Goal: Task Accomplishment & Management: Manage account settings

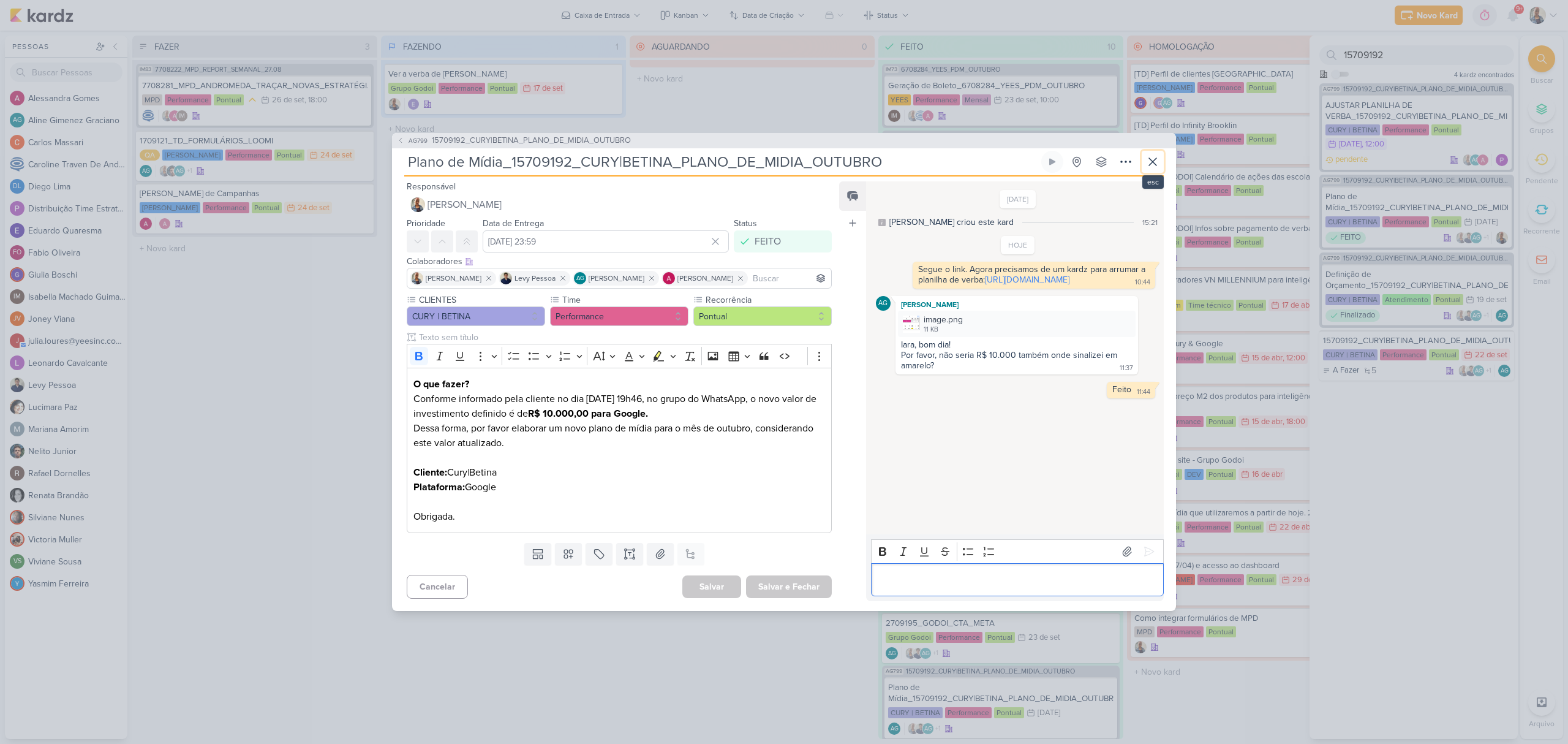
click at [1142, 161] on button at bounding box center [1152, 161] width 22 height 22
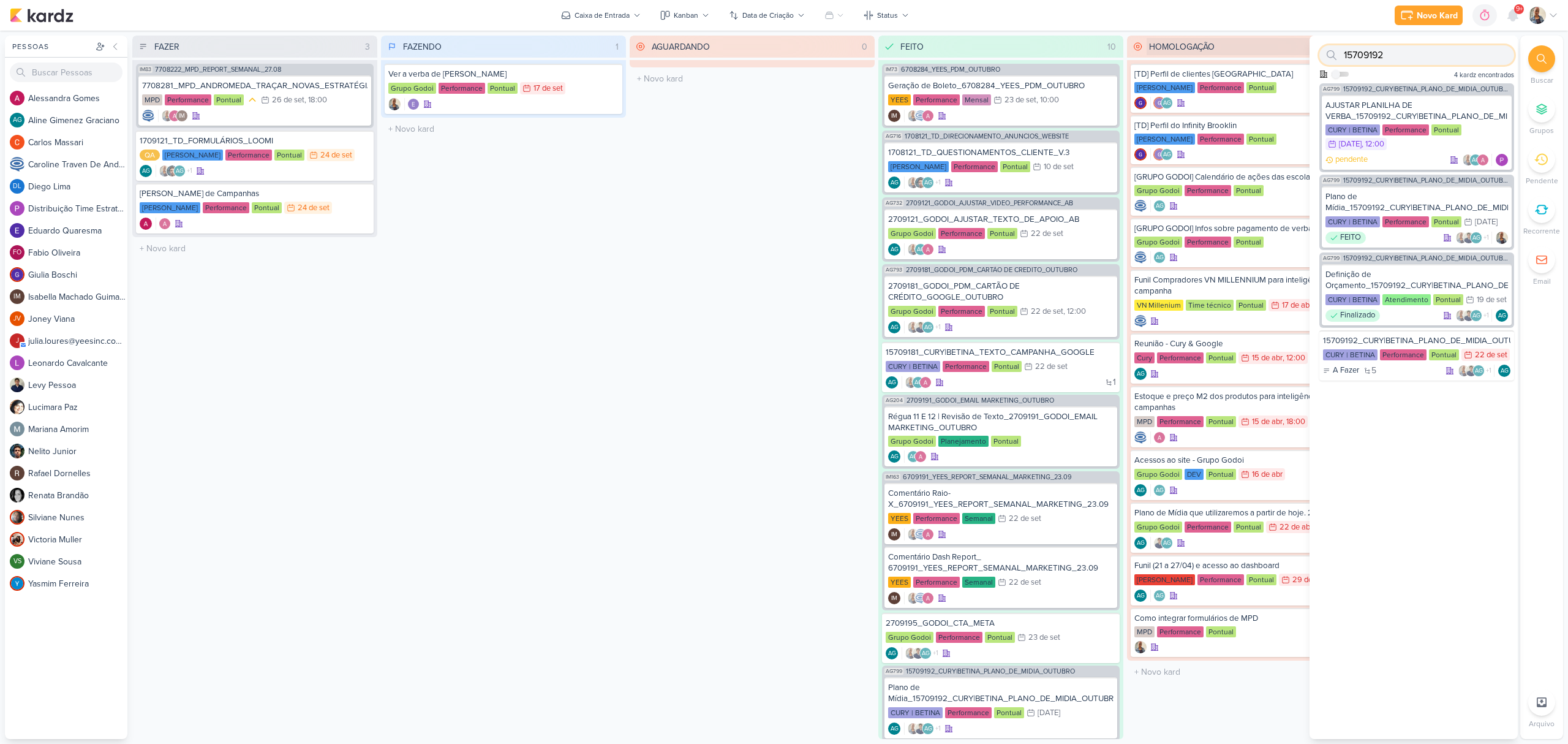
drag, startPoint x: 1417, startPoint y: 55, endPoint x: 1294, endPoint y: 47, distance: 123.3
click at [1294, 47] on div "Pessoas [GEOGRAPHIC_DATA] A l e s s a n d r a G o m e s AG A l i n e G i m e n …" at bounding box center [784, 388] width 1568 height 703
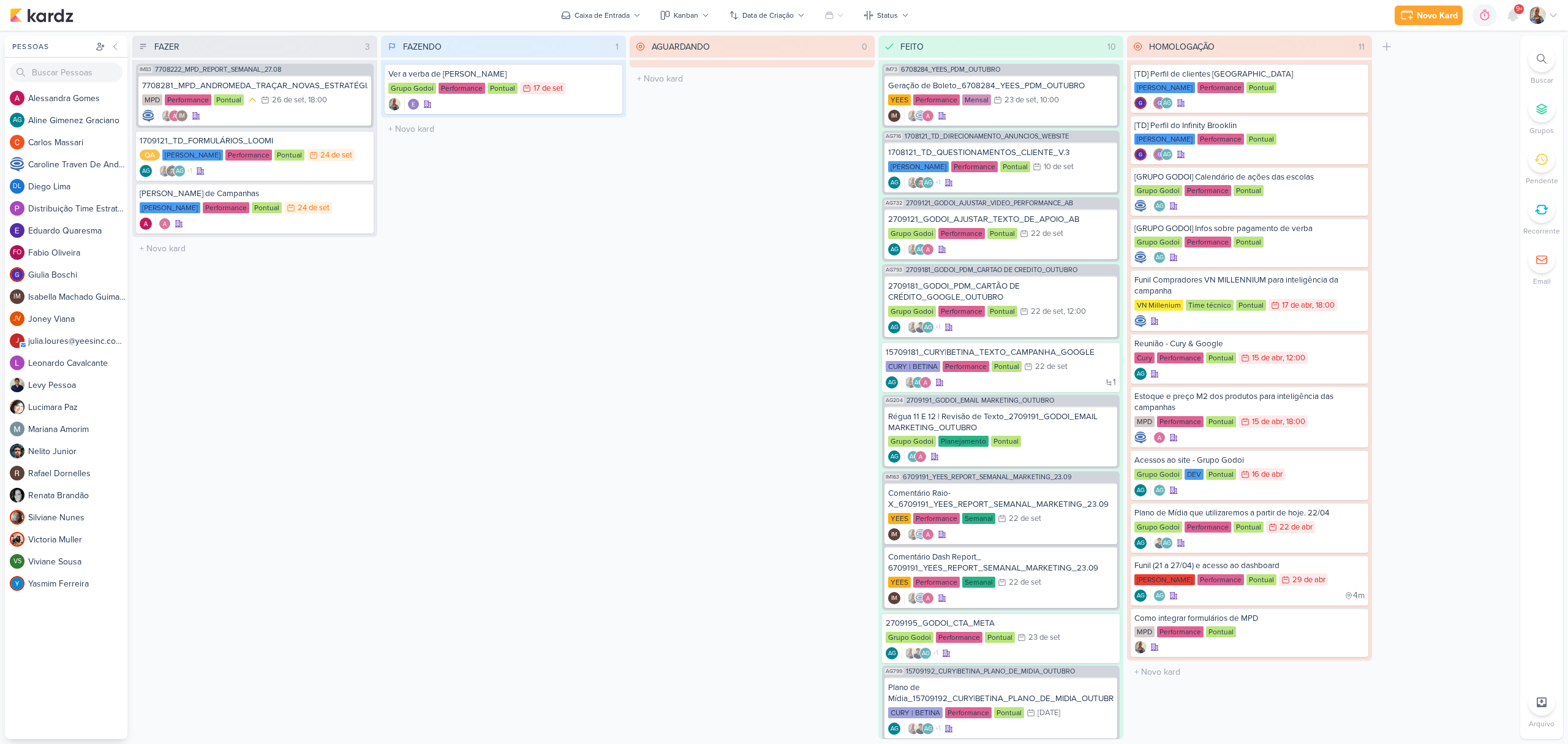
click at [1539, 57] on icon at bounding box center [1542, 59] width 9 height 9
drag, startPoint x: 1365, startPoint y: 55, endPoint x: 1445, endPoint y: 57, distance: 80.0
click at [1445, 57] on input "MPDano de" at bounding box center [1417, 55] width 195 height 20
drag, startPoint x: 1445, startPoint y: 57, endPoint x: 1330, endPoint y: 55, distance: 115.0
click at [1330, 55] on div "MPD plano" at bounding box center [1417, 55] width 195 height 20
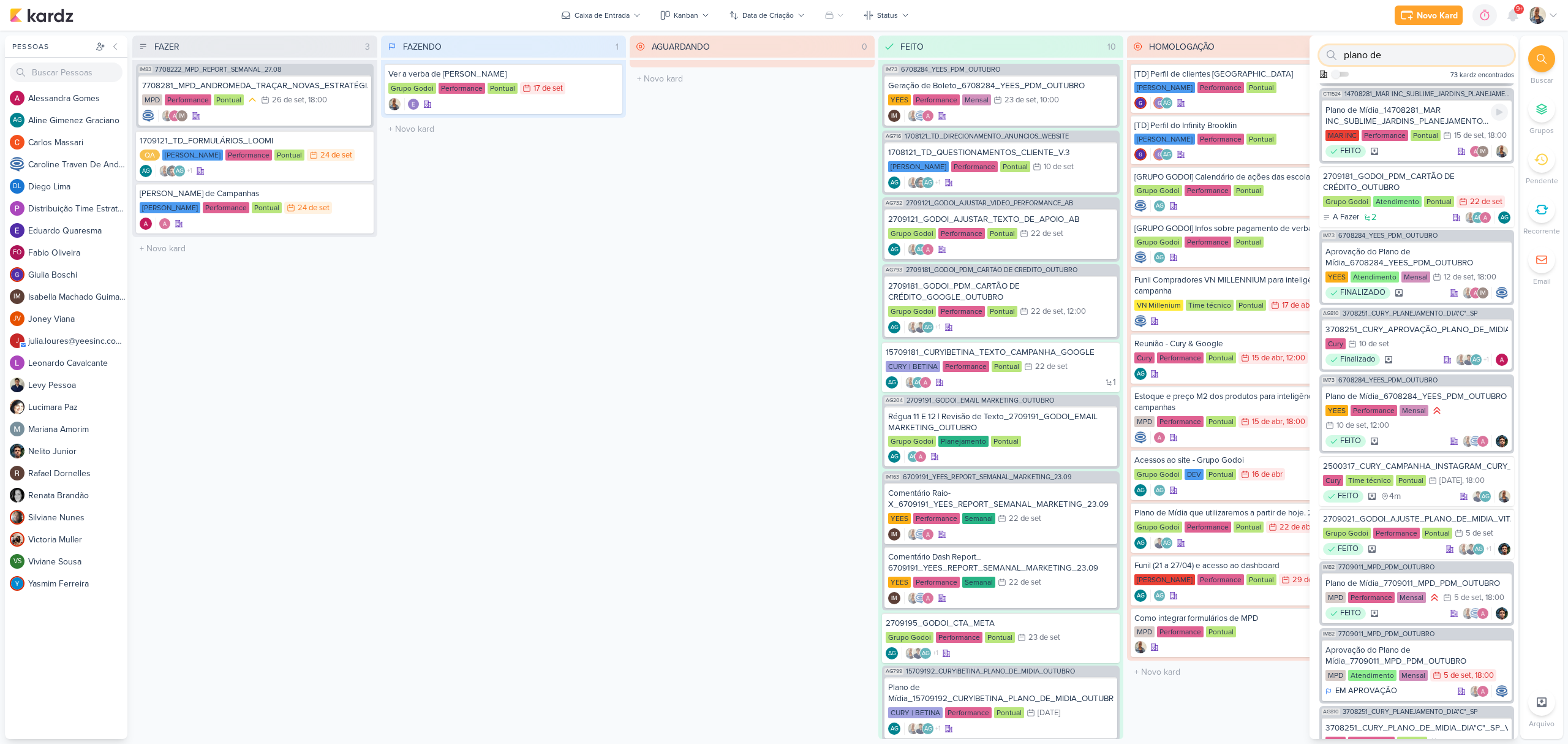
scroll to position [490, 0]
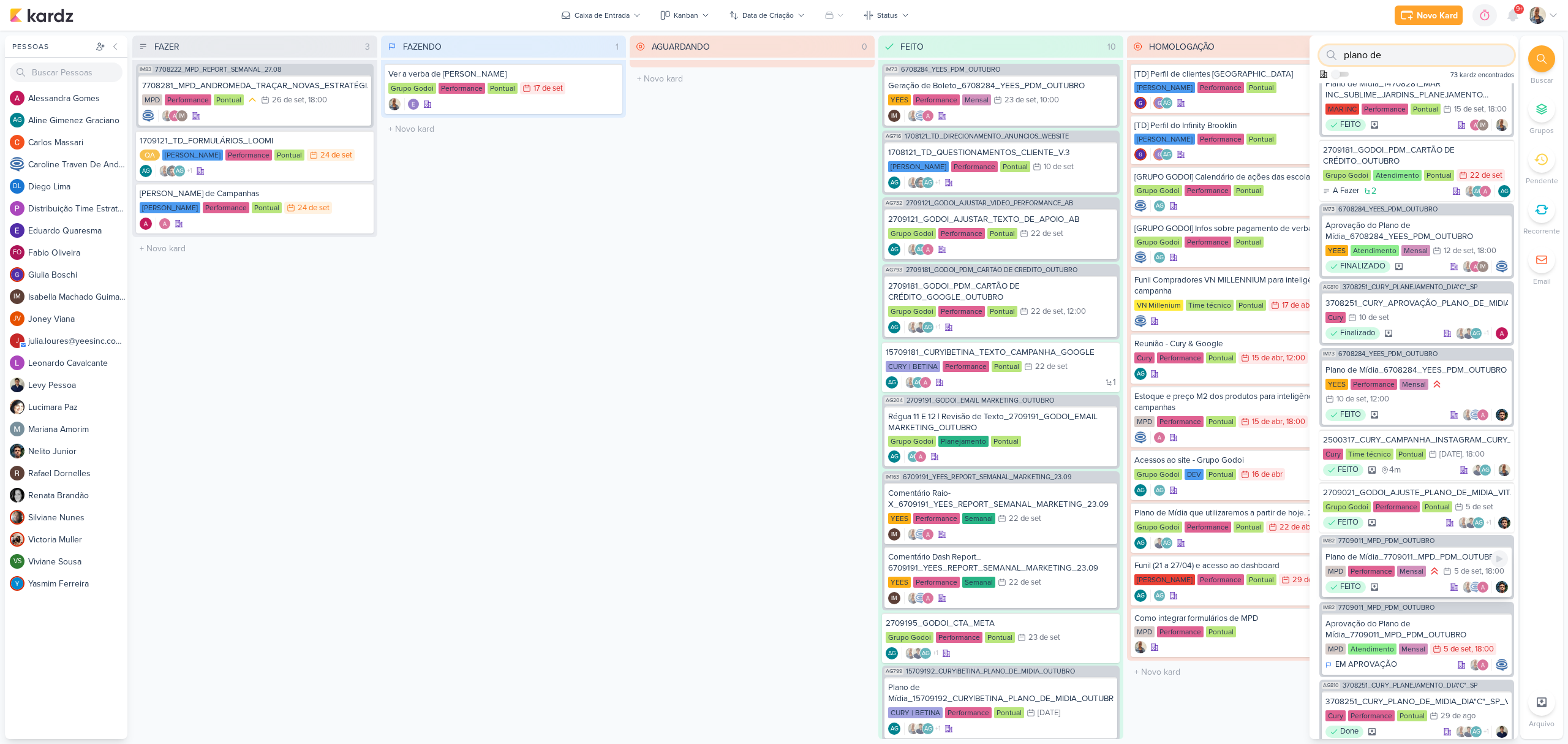
type input "plano de"
click at [1449, 562] on div "Plano de Mídia_7709011_MPD_PDM_OUTUBRO" at bounding box center [1416, 557] width 182 height 11
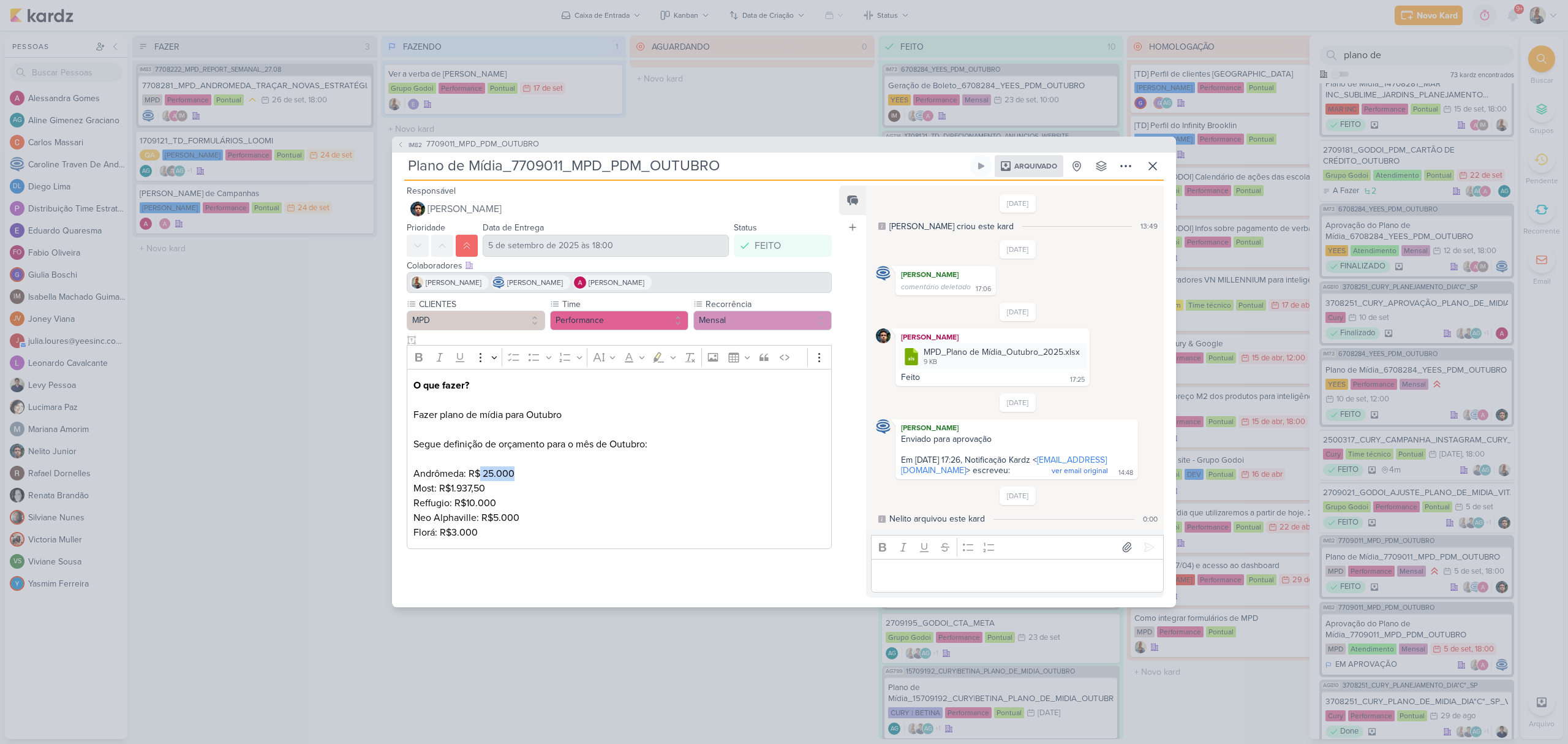
drag, startPoint x: 481, startPoint y: 469, endPoint x: 556, endPoint y: 469, distance: 75.0
click at [556, 469] on p "O que fazer? Fazer plano de mídia para Outubro Segue definição de orçamento par…" at bounding box center [618, 437] width 411 height 117
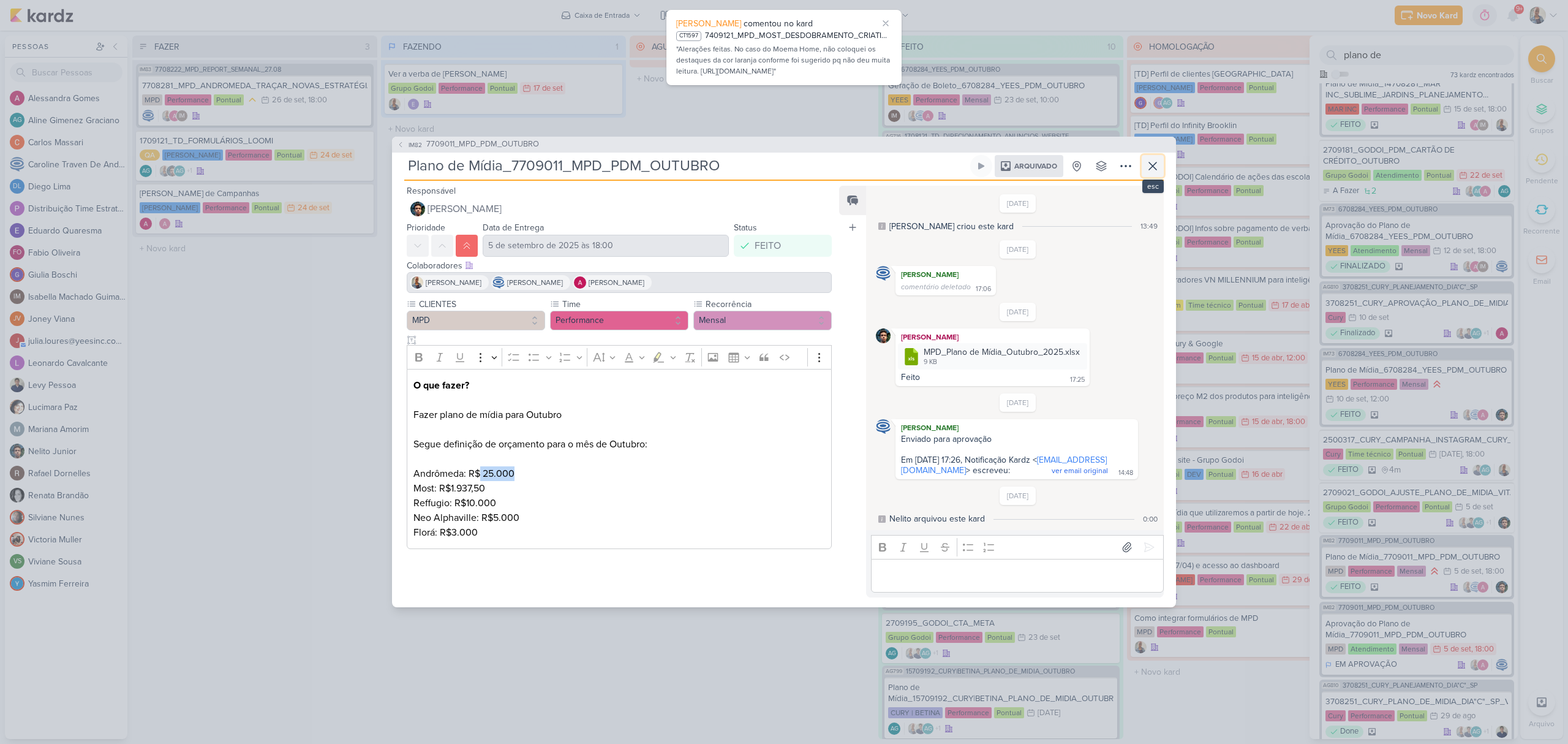
click at [1153, 159] on icon at bounding box center [1153, 166] width 15 height 15
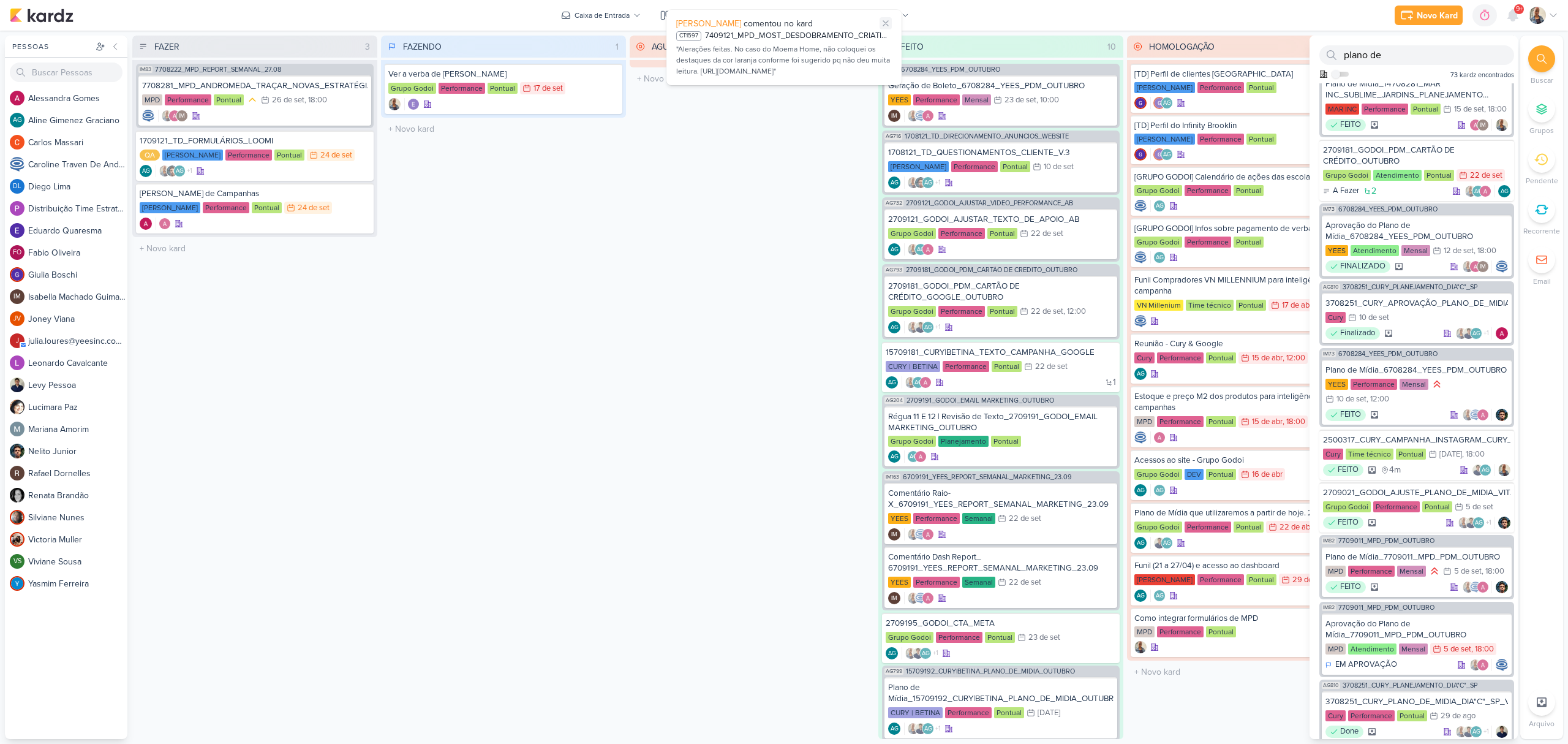
click at [881, 25] on icon at bounding box center [886, 23] width 9 height 9
click at [289, 87] on div "7708281_MPD_ANDROMEDA_TRAÇAR_NOVAS_ESTRATÉGIAS" at bounding box center [254, 86] width 225 height 11
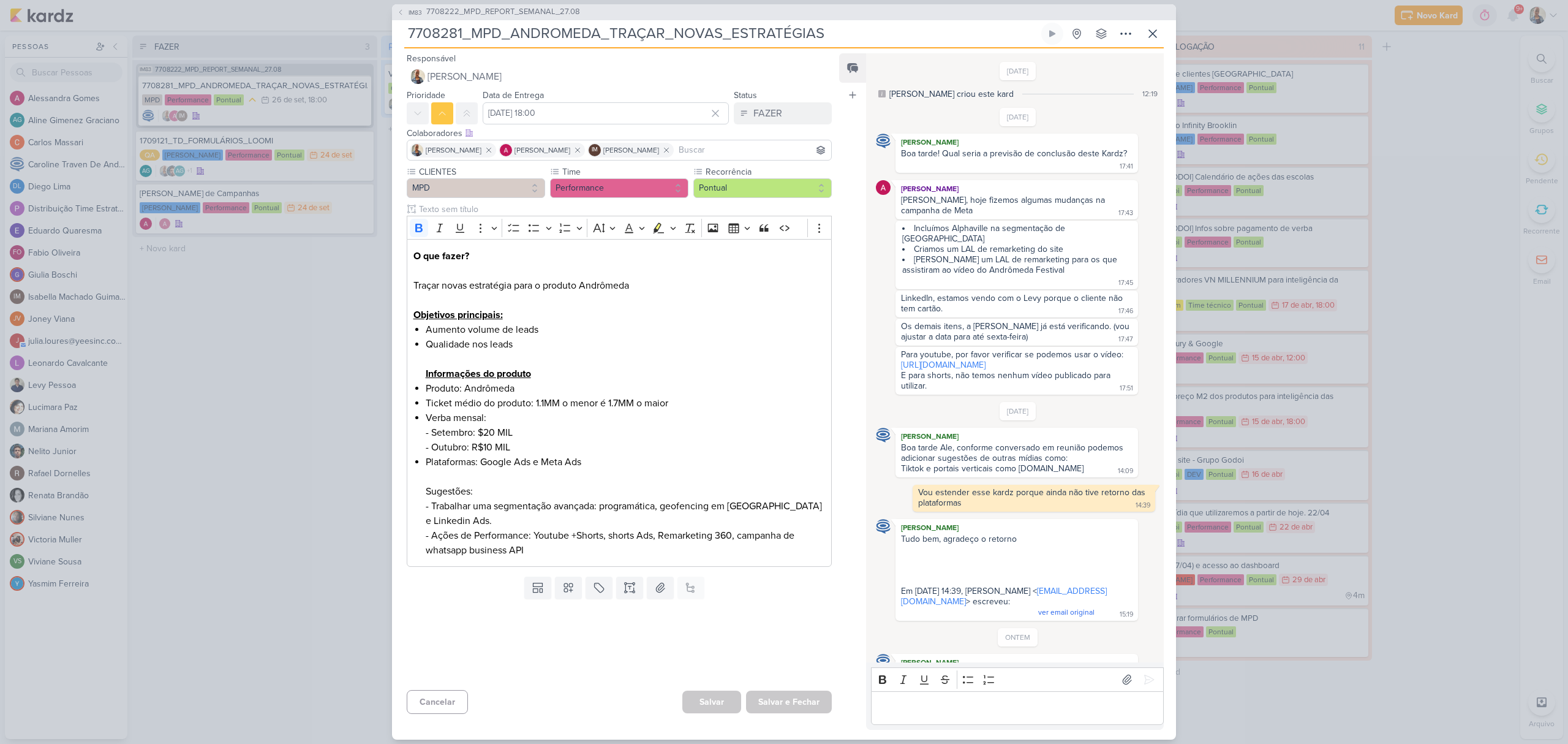
scroll to position [63, 0]
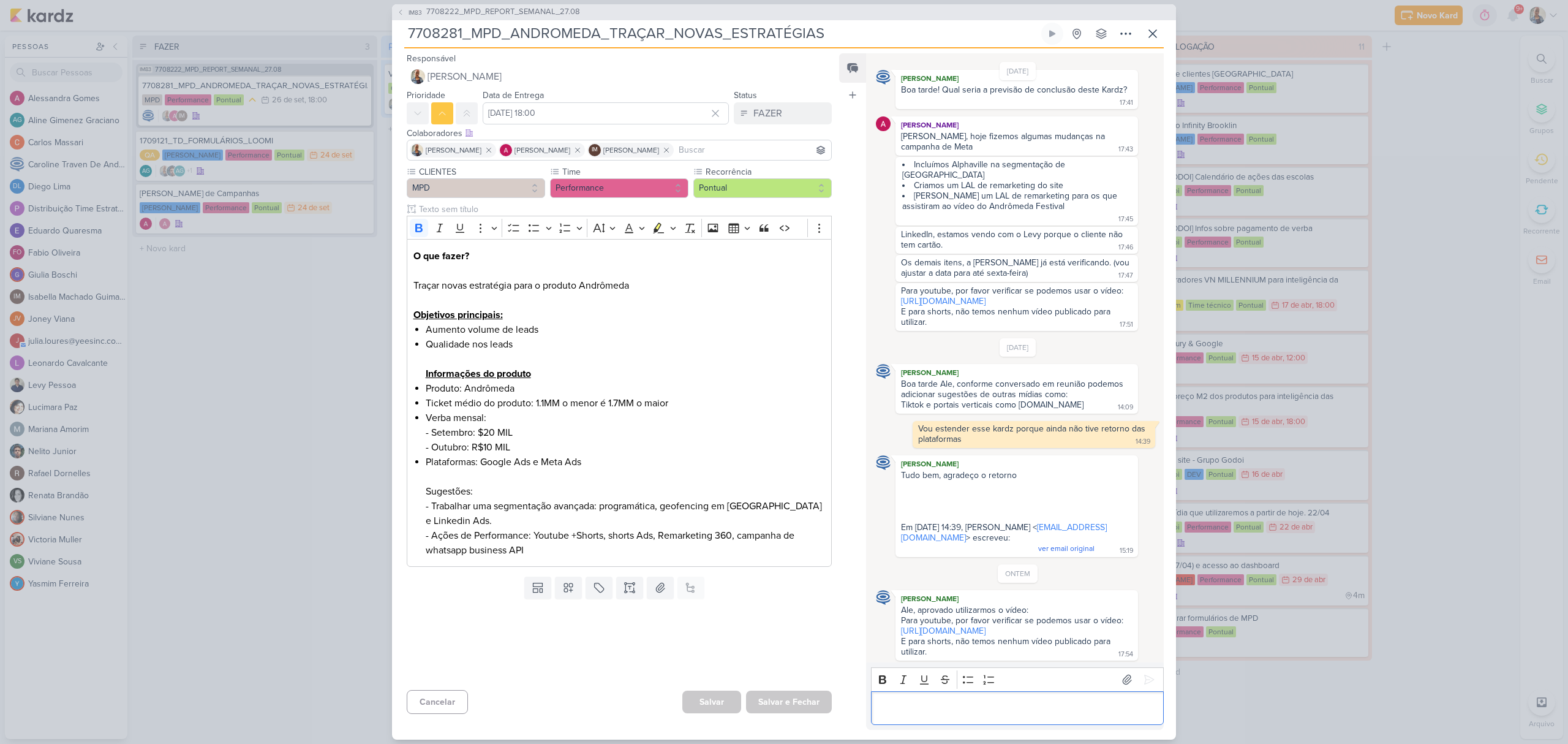
click at [977, 713] on p "Editor editing area: main" at bounding box center [1017, 708] width 280 height 15
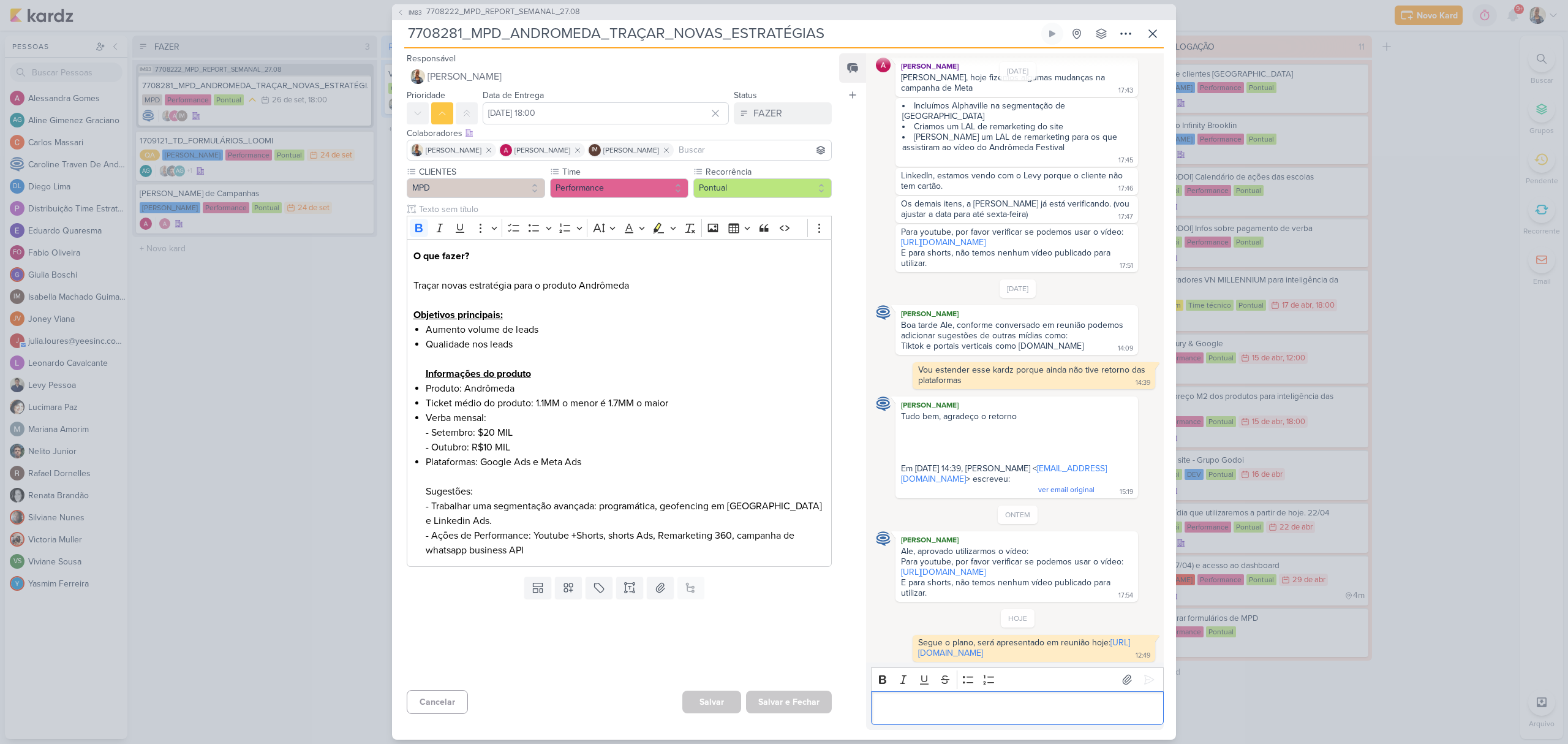
scroll to position [156, 0]
click at [752, 104] on button "FAZER" at bounding box center [783, 112] width 98 height 22
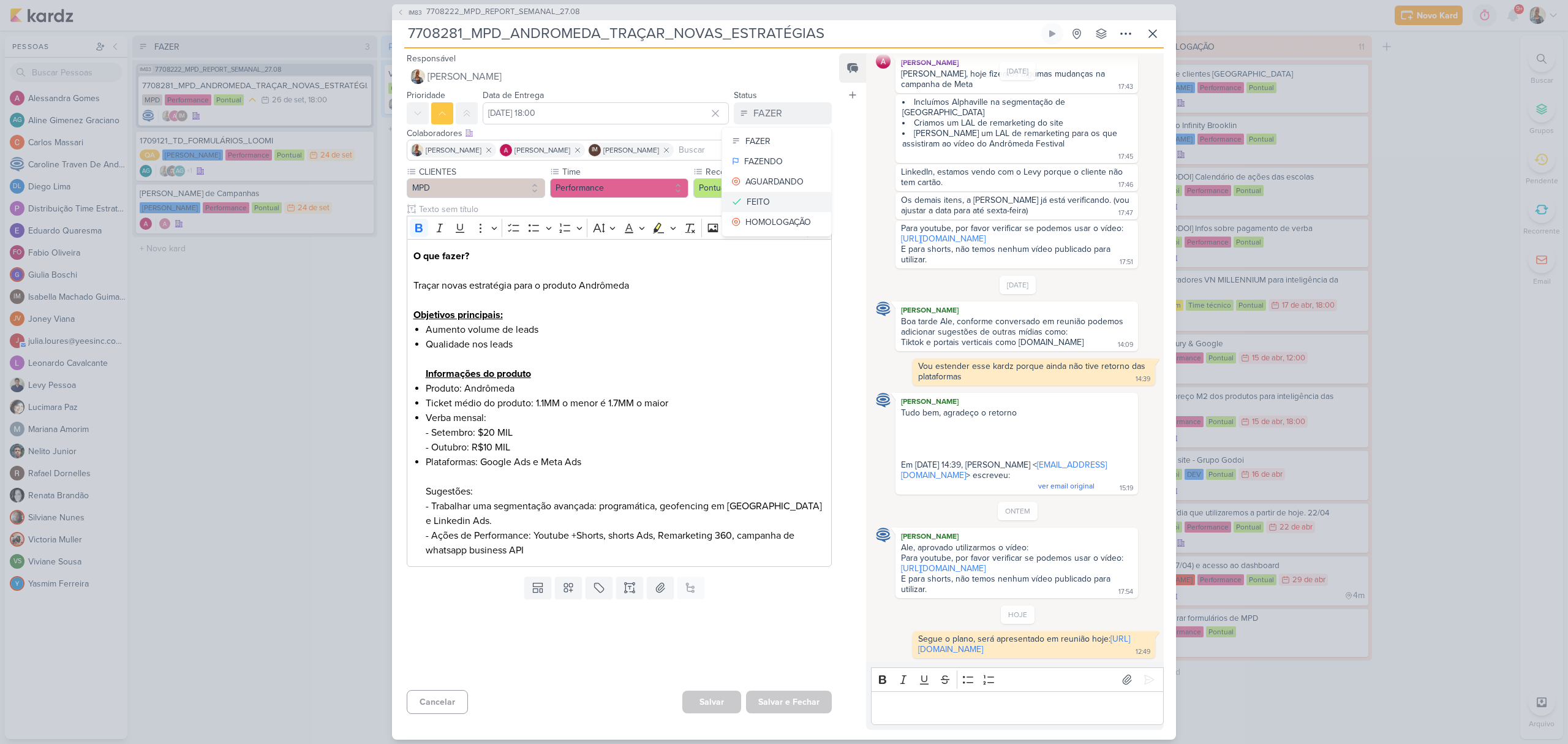
click at [787, 204] on button "FEITO" at bounding box center [776, 201] width 109 height 20
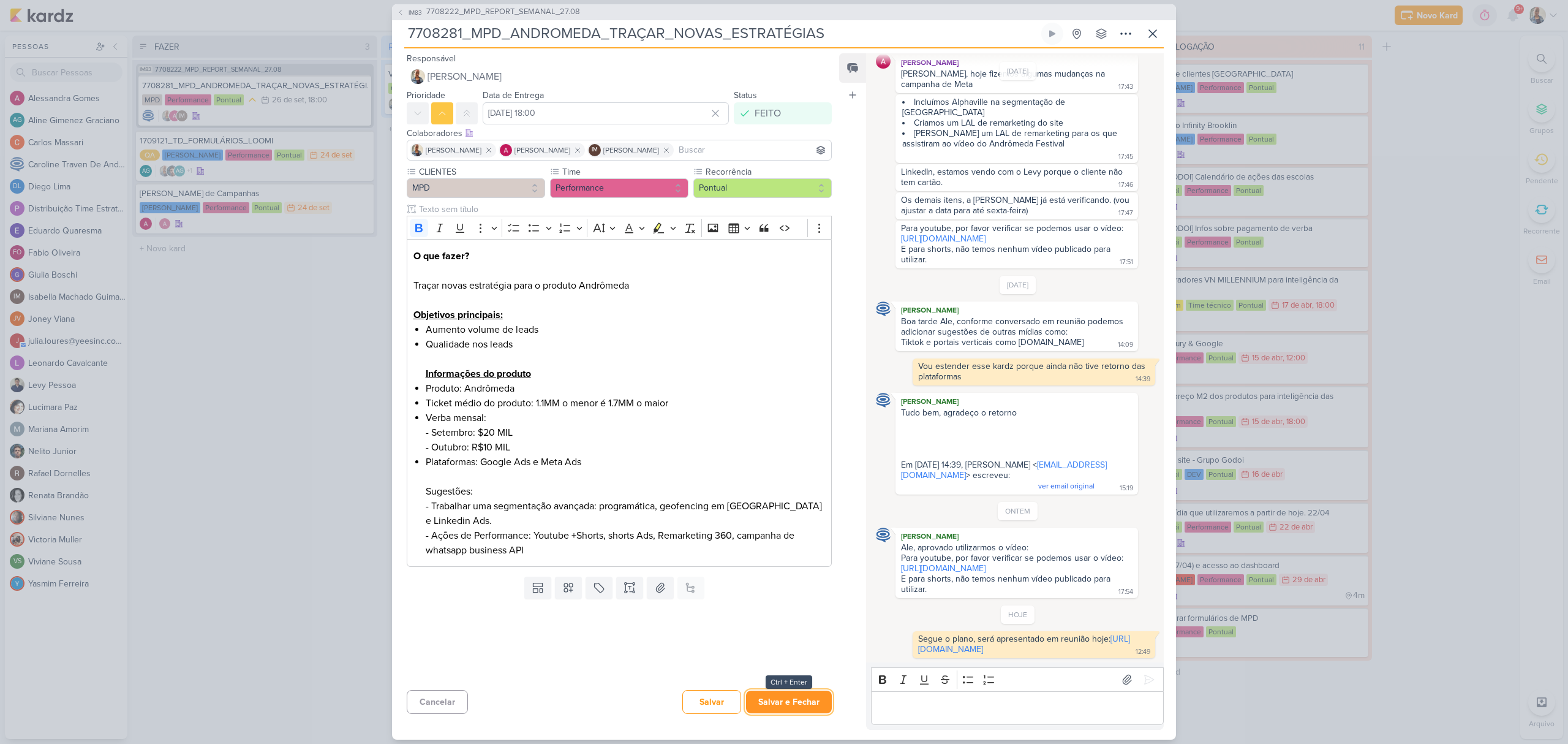
click at [774, 694] on button "Salvar e Fechar" at bounding box center [788, 701] width 86 height 23
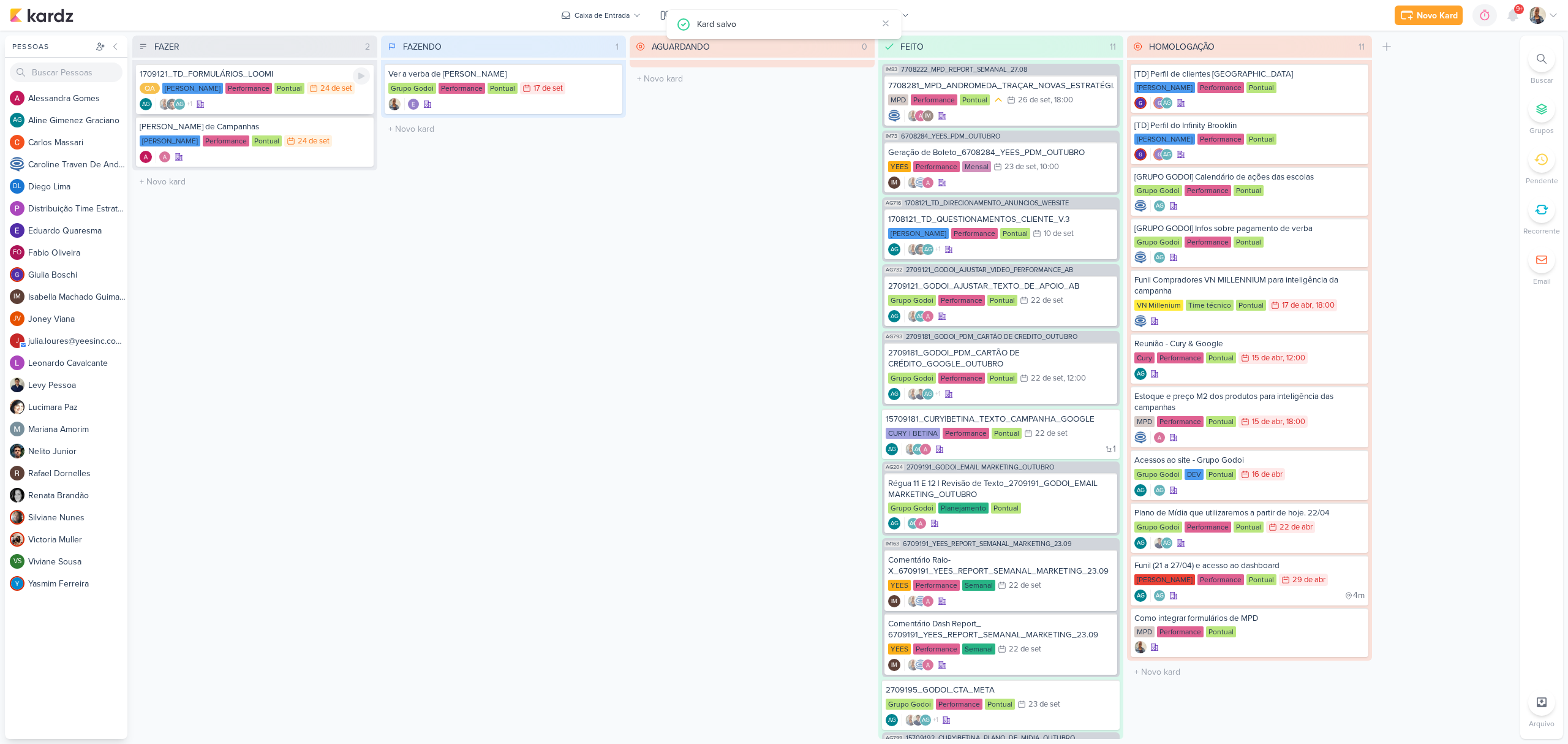
click at [297, 76] on div "1709121_TD_FORMULÁRIOS_LOOMI" at bounding box center [255, 75] width 231 height 11
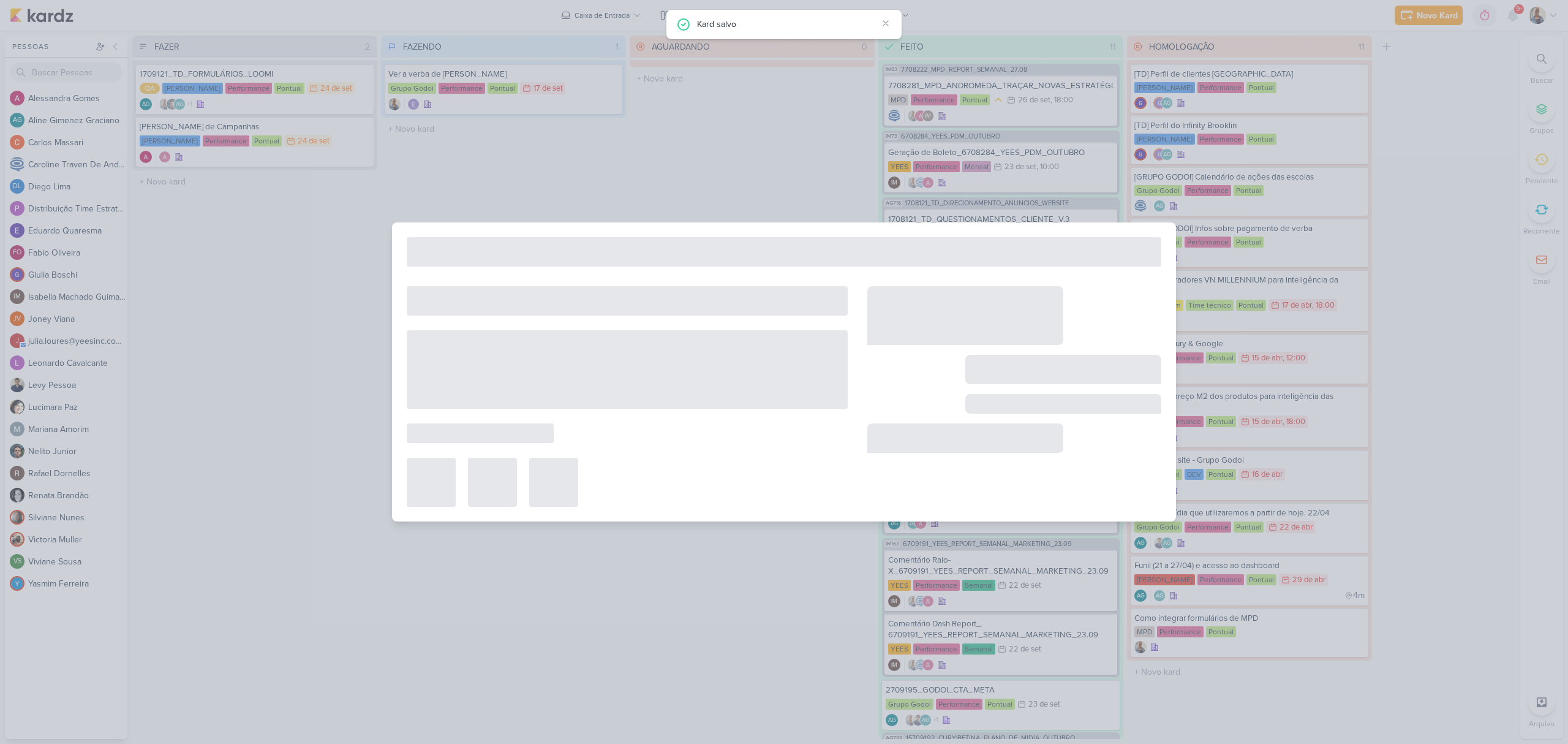
type input "1709121_TD_FORMULÁRIOS_LOOMI"
type input "24 de setembro de 2025 às 23:59"
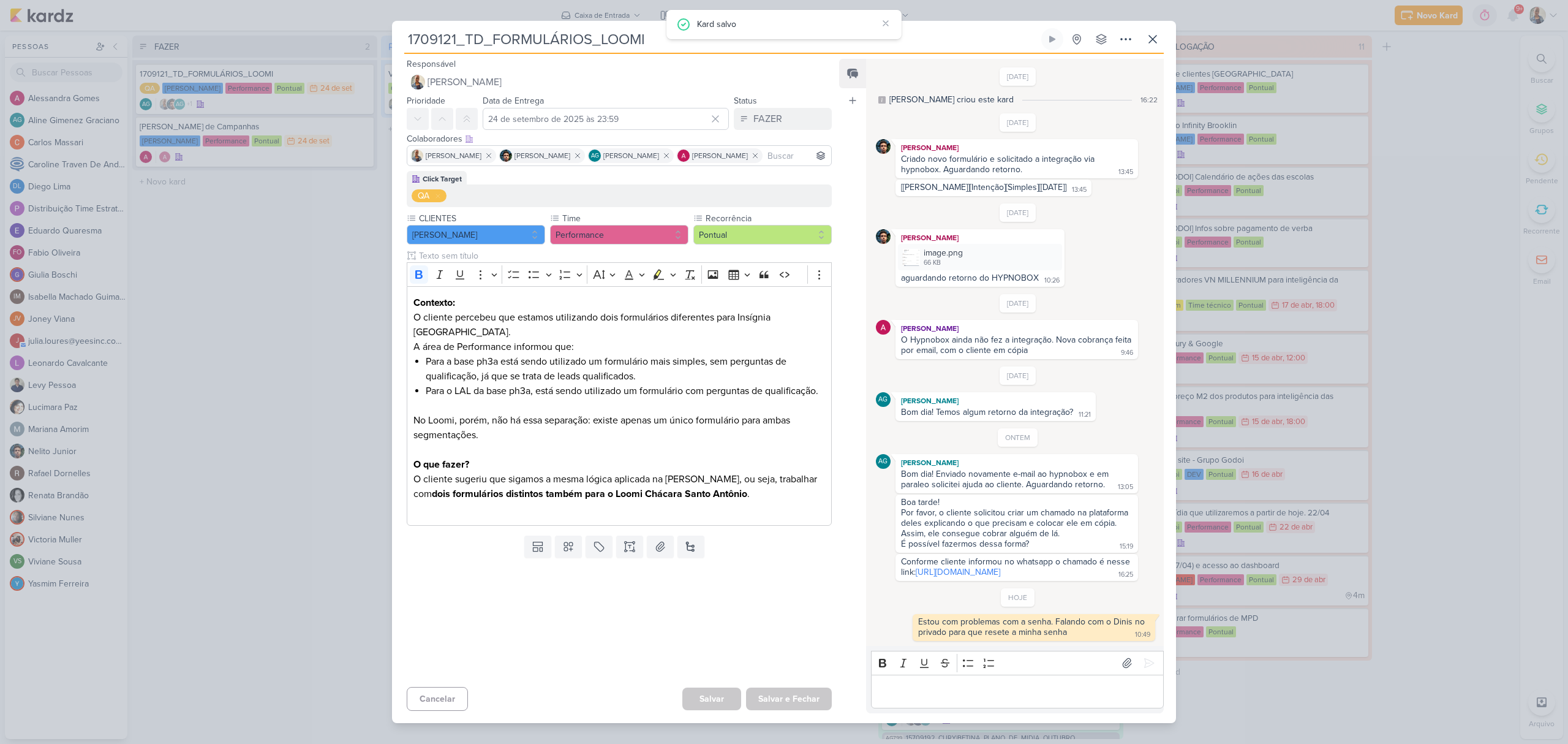
click at [989, 697] on p "Editor editing area: main" at bounding box center [1017, 691] width 280 height 15
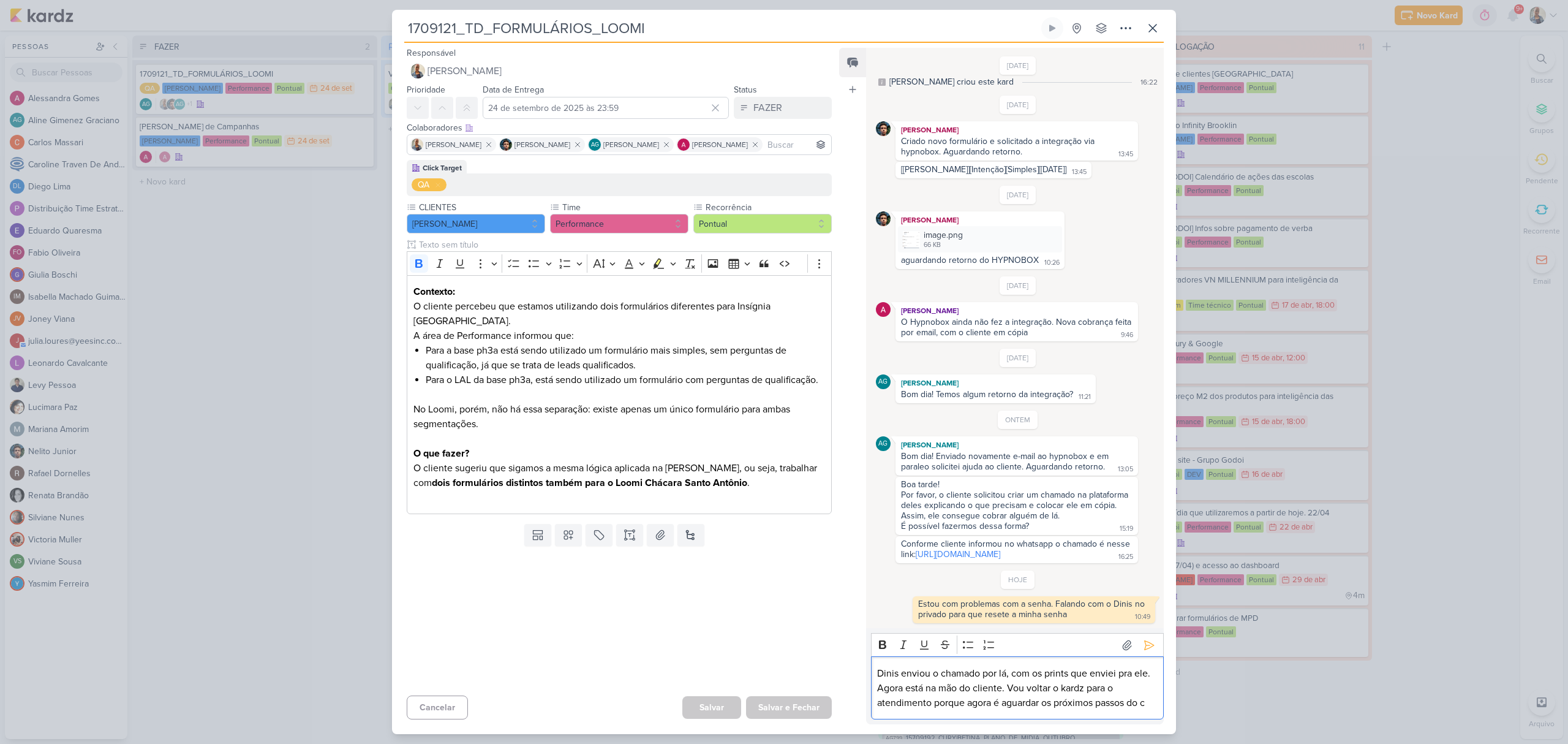
scroll to position [37, 0]
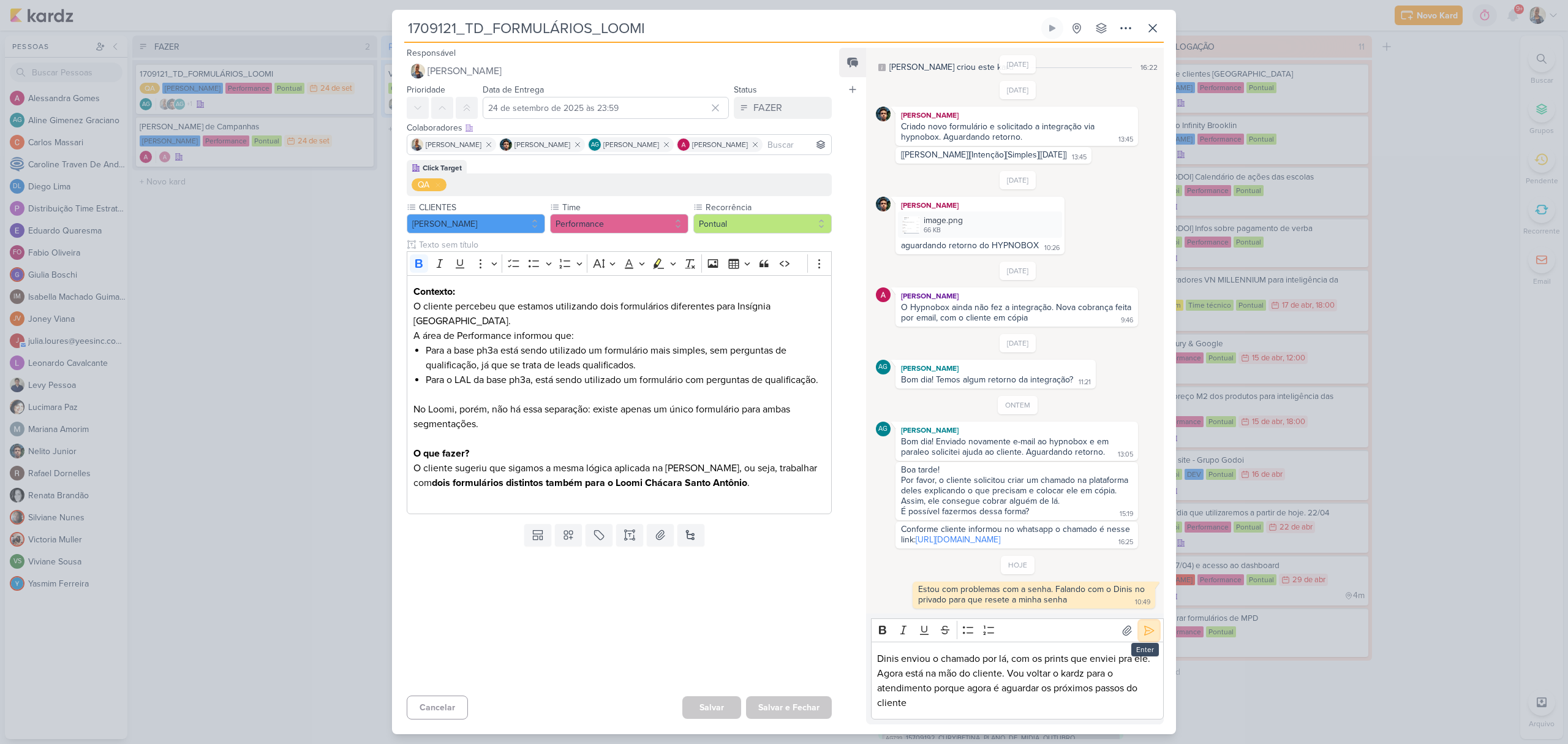
click at [1146, 620] on button at bounding box center [1148, 630] width 20 height 20
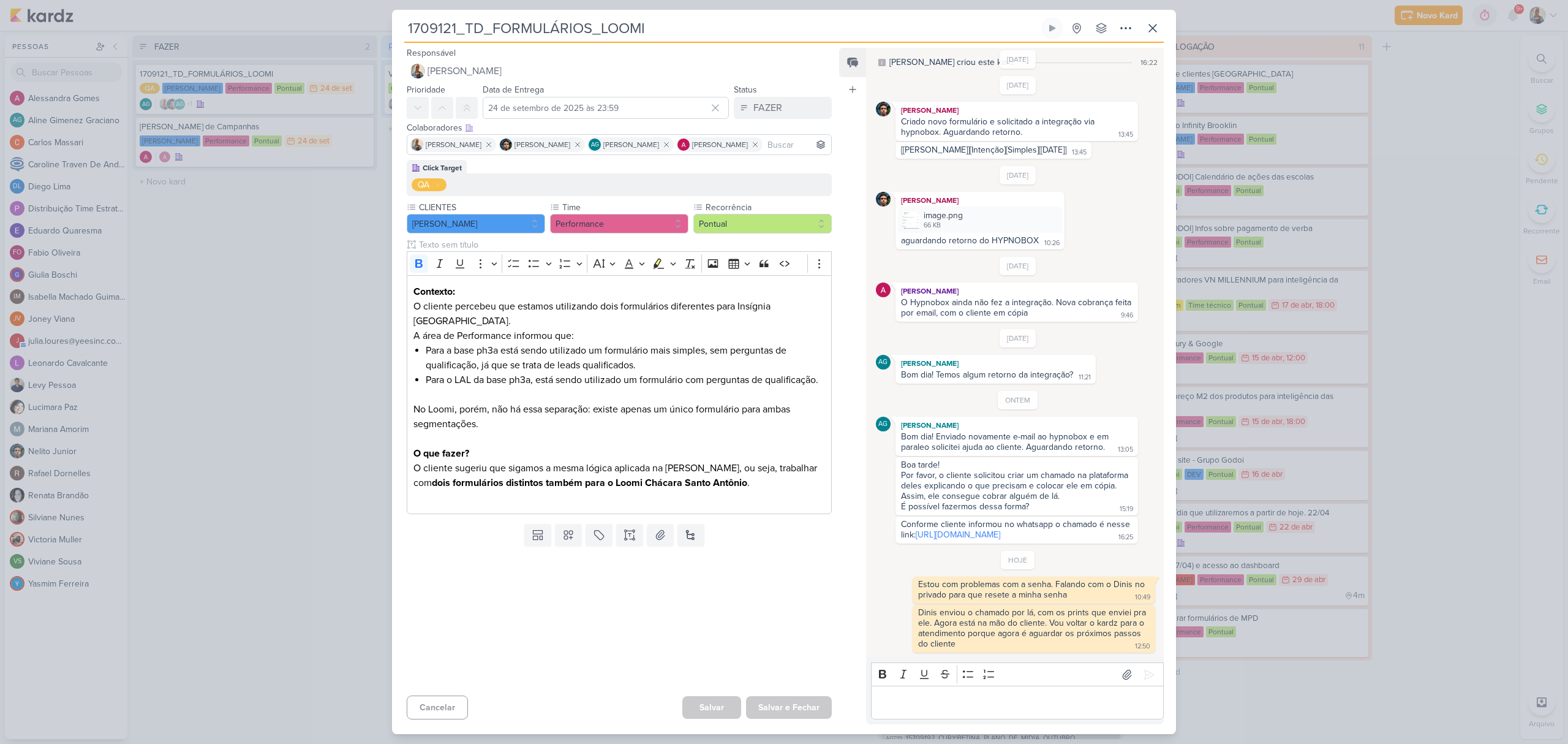
scroll to position [43, 0]
click at [487, 76] on button "[PERSON_NAME]" at bounding box center [619, 71] width 425 height 22
type input "aline"
click at [525, 87] on button "AG [PERSON_NAME]" at bounding box center [619, 95] width 423 height 22
click at [775, 704] on button "Redesignar e Fechar" at bounding box center [779, 707] width 106 height 23
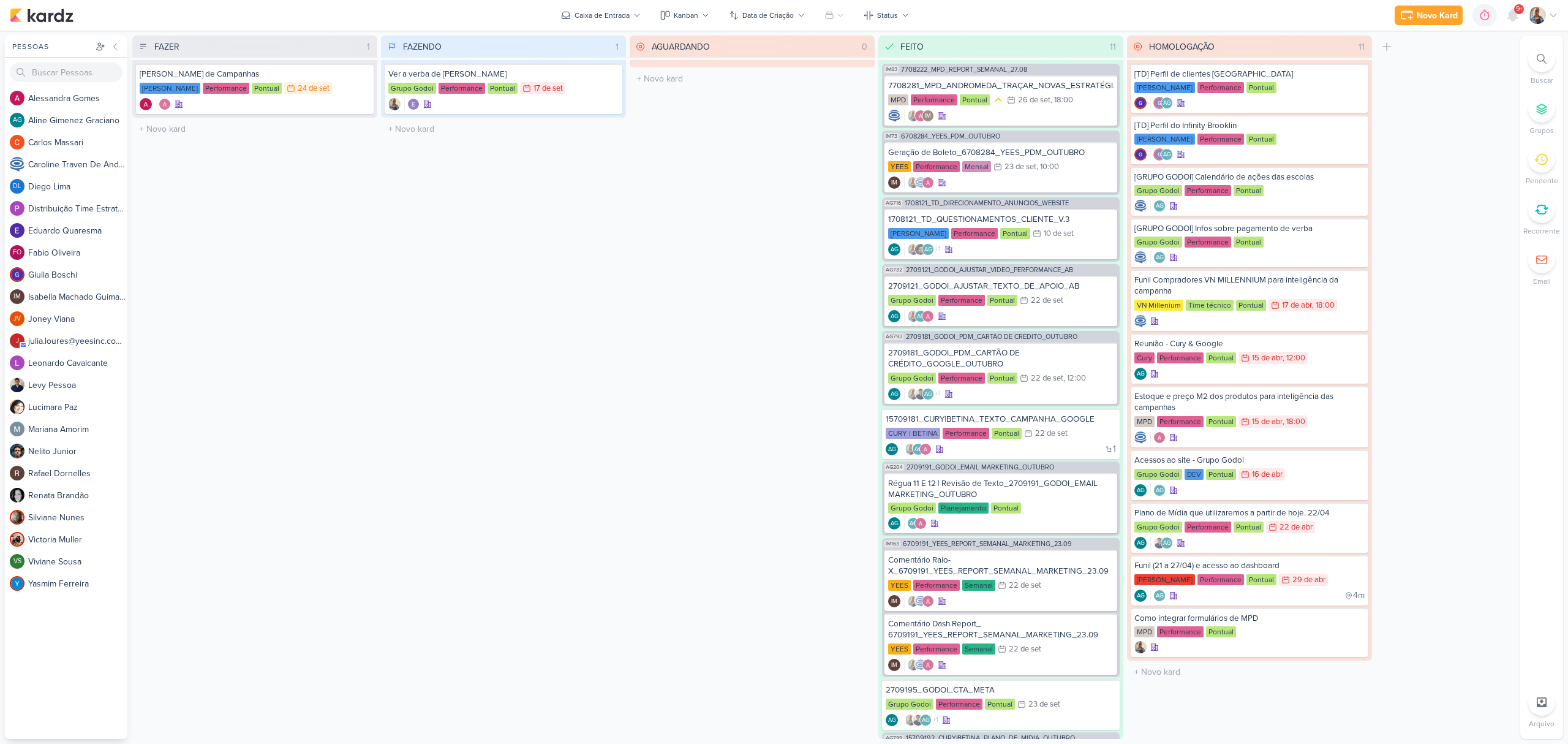
click at [1556, 61] on li "Buscar" at bounding box center [1541, 65] width 43 height 41
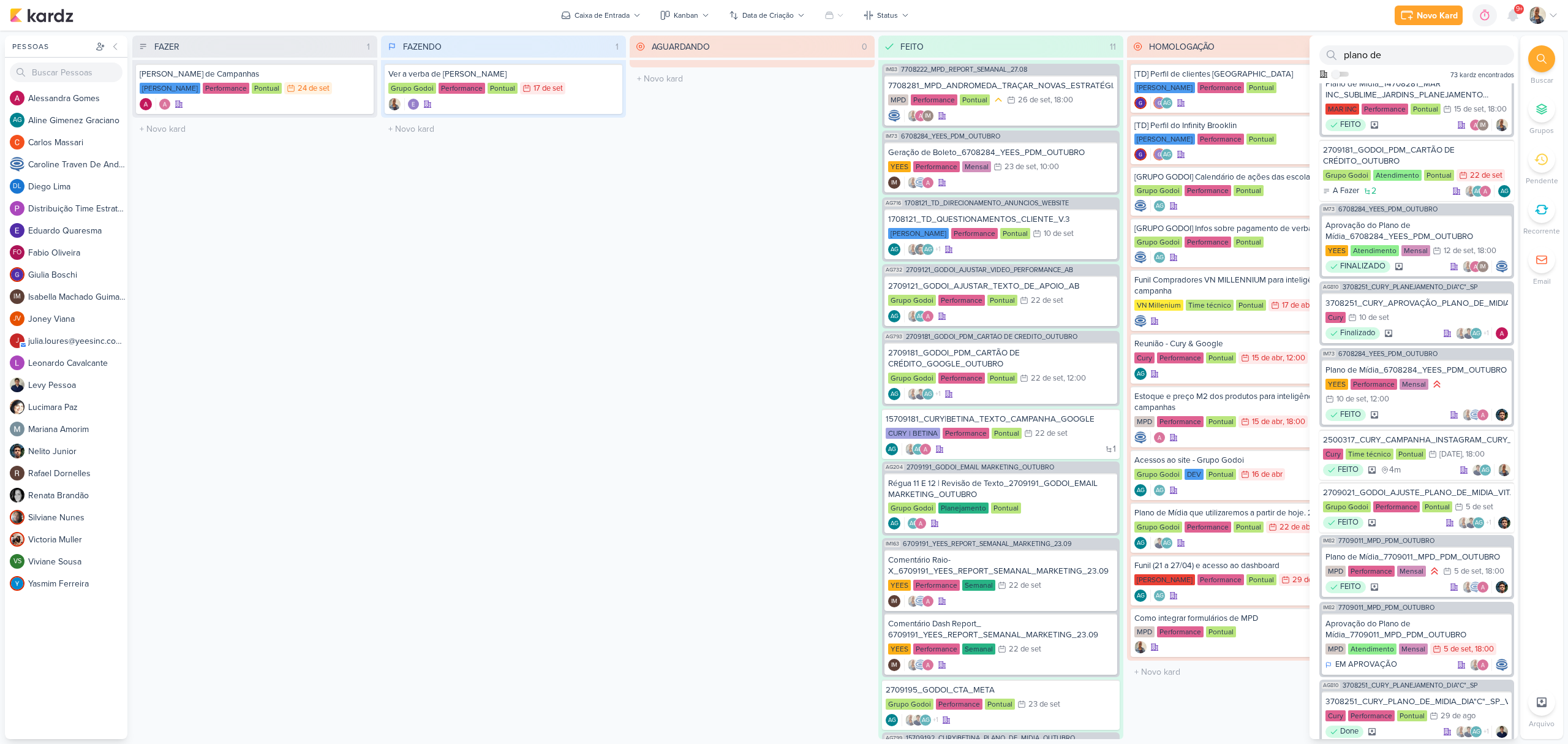
click at [1546, 61] on icon at bounding box center [1542, 59] width 9 height 9
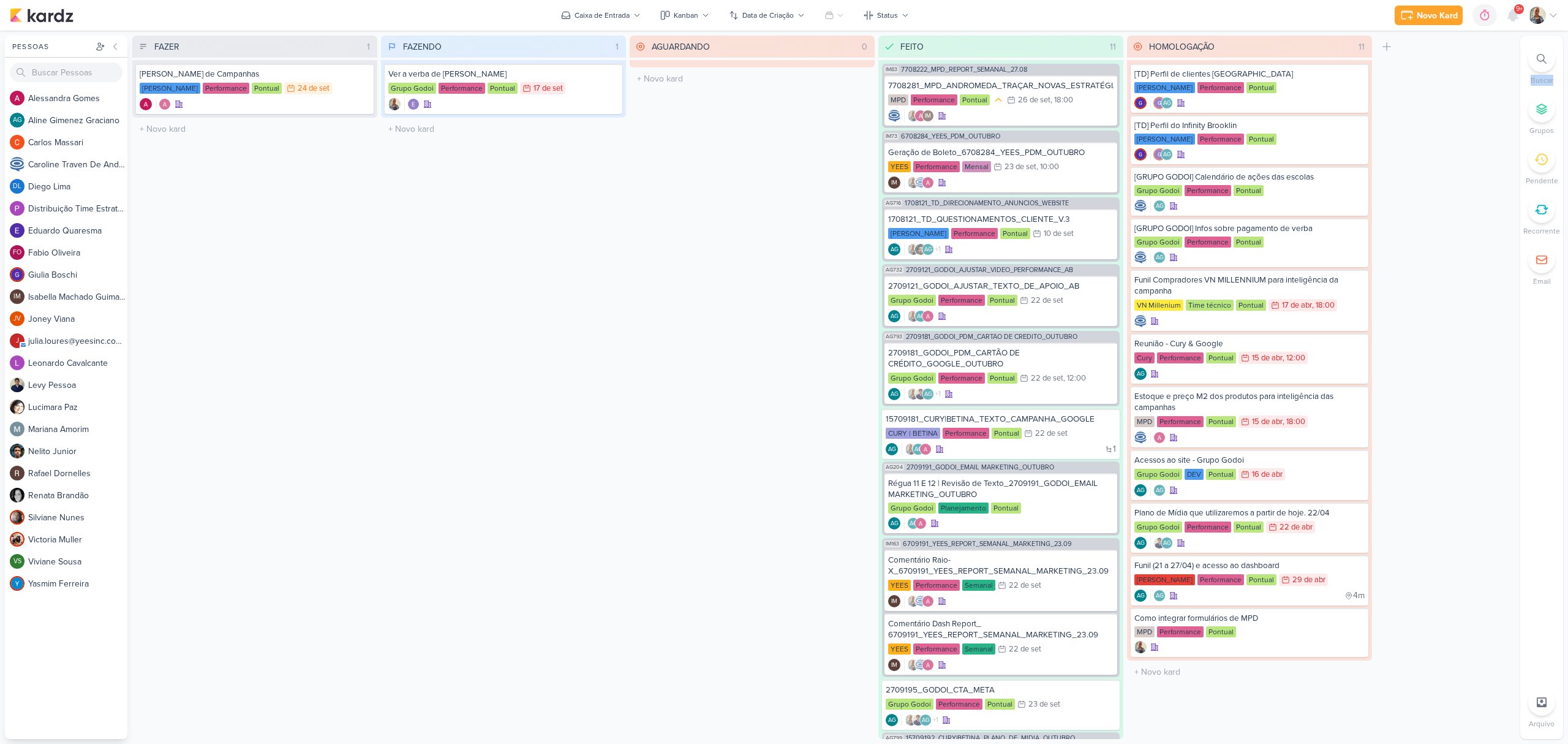
click at [1546, 61] on icon at bounding box center [1542, 59] width 9 height 9
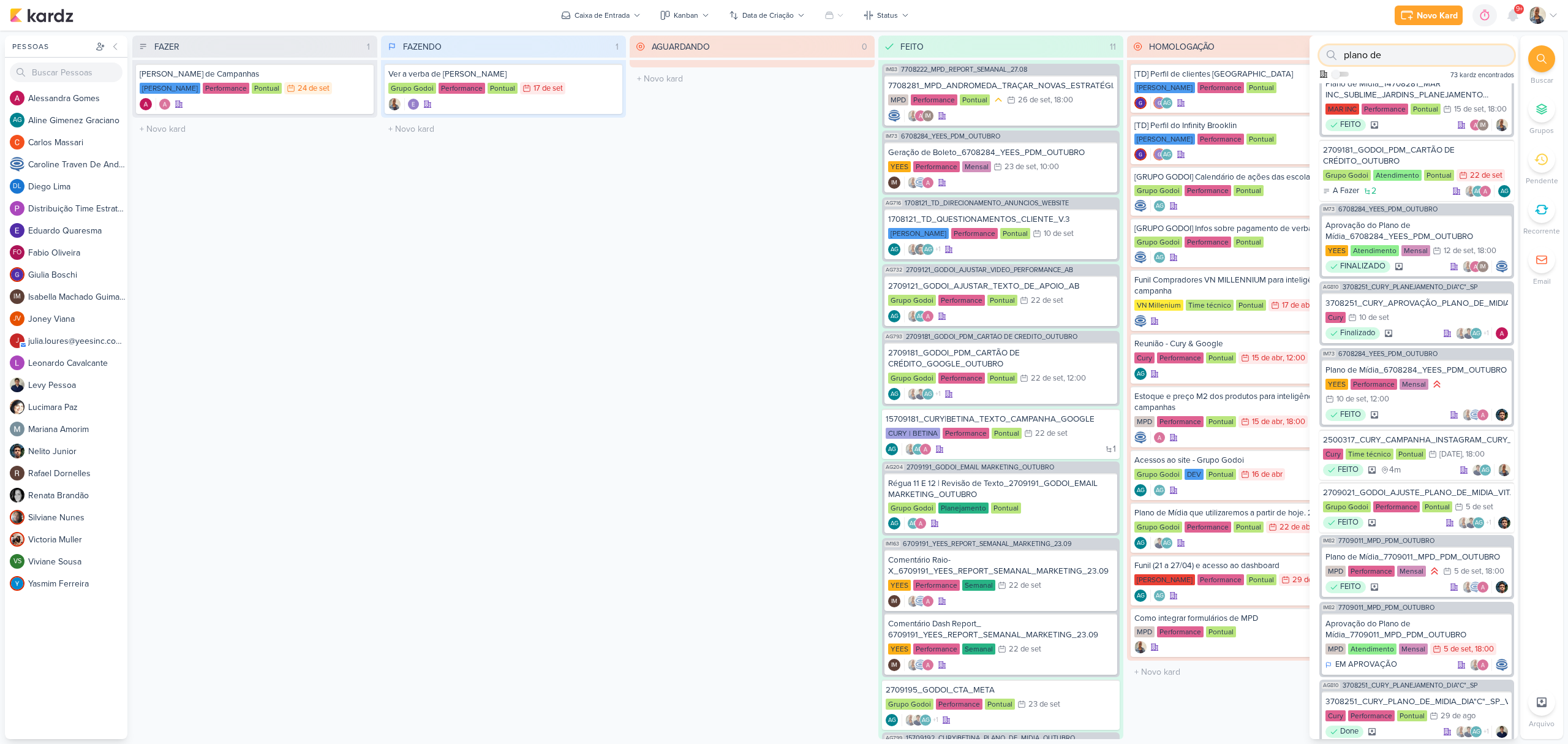
click at [1379, 59] on input "plano de" at bounding box center [1417, 55] width 195 height 20
drag, startPoint x: 1386, startPoint y: 58, endPoint x: 1335, endPoint y: 61, distance: 51.1
click at [1335, 61] on div "plano de" at bounding box center [1417, 55] width 195 height 20
paste input "1707171"
type input "1707171"
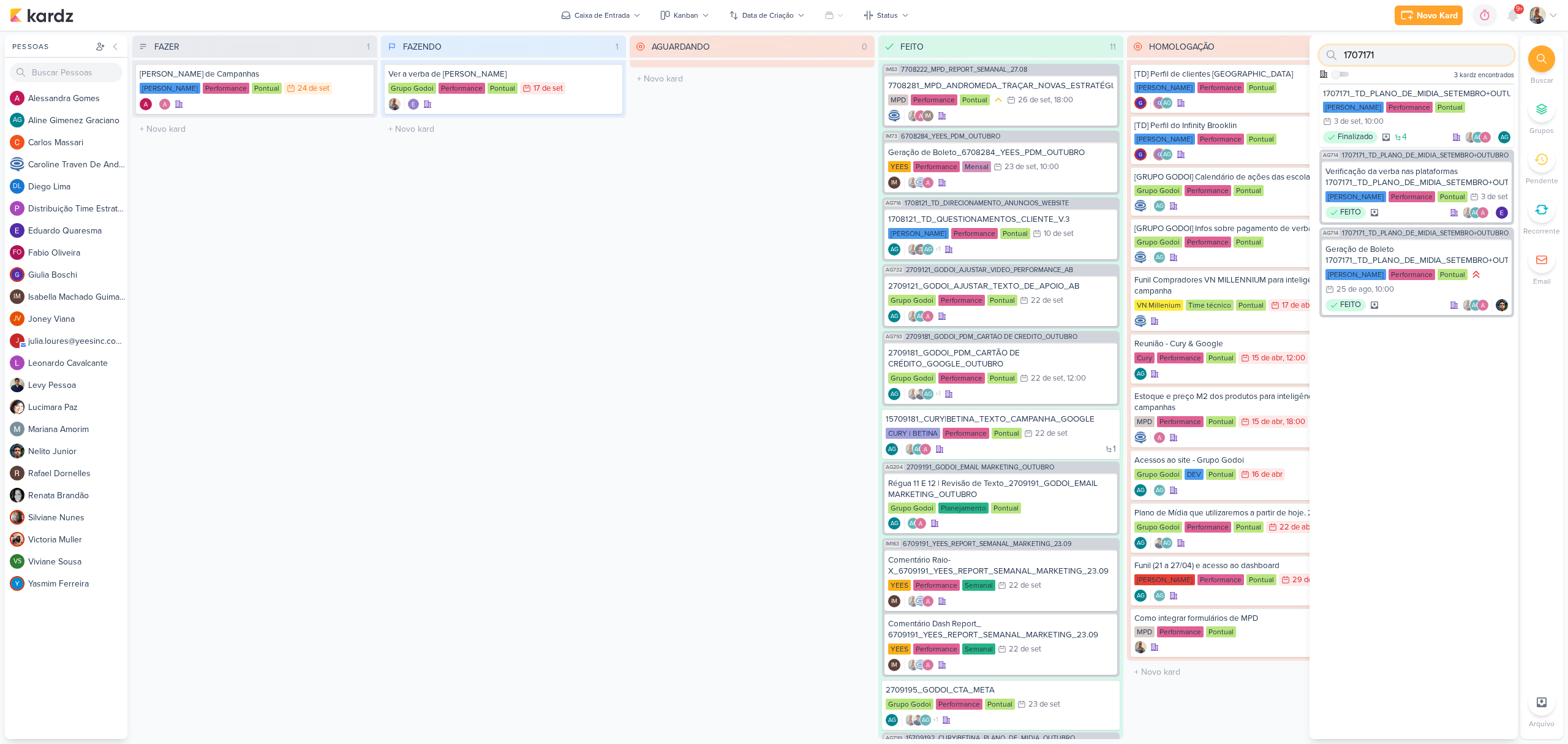
scroll to position [0, 0]
click at [1437, 155] on span "1707171_TD_PLANO_DE_MIDIA_SETEMBRO+OUTUBRO" at bounding box center [1425, 155] width 166 height 7
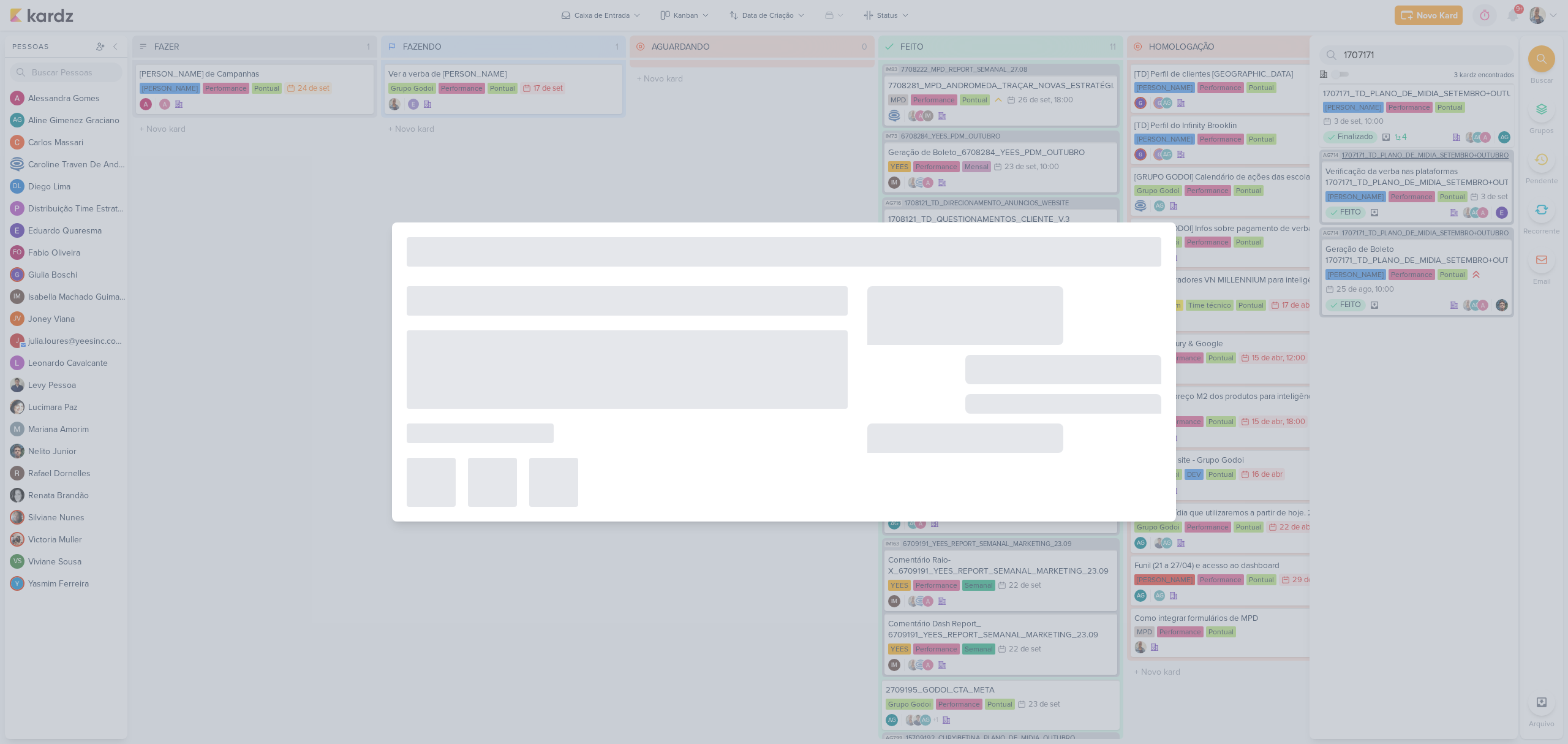
type input "1707171_TD_PLANO_DE_MIDIA_SETEMBRO+OUTUBRO"
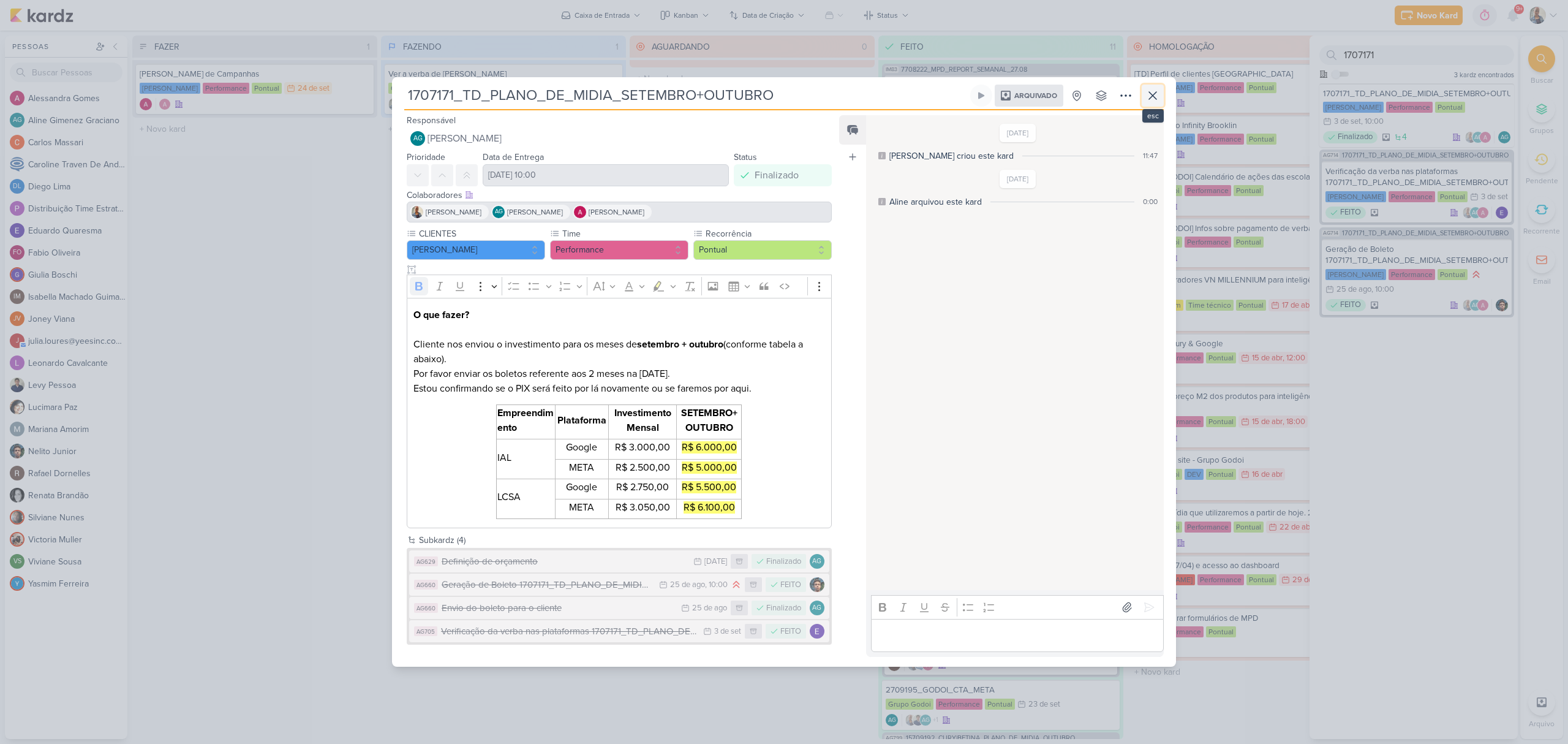
click at [1146, 91] on icon at bounding box center [1153, 95] width 15 height 15
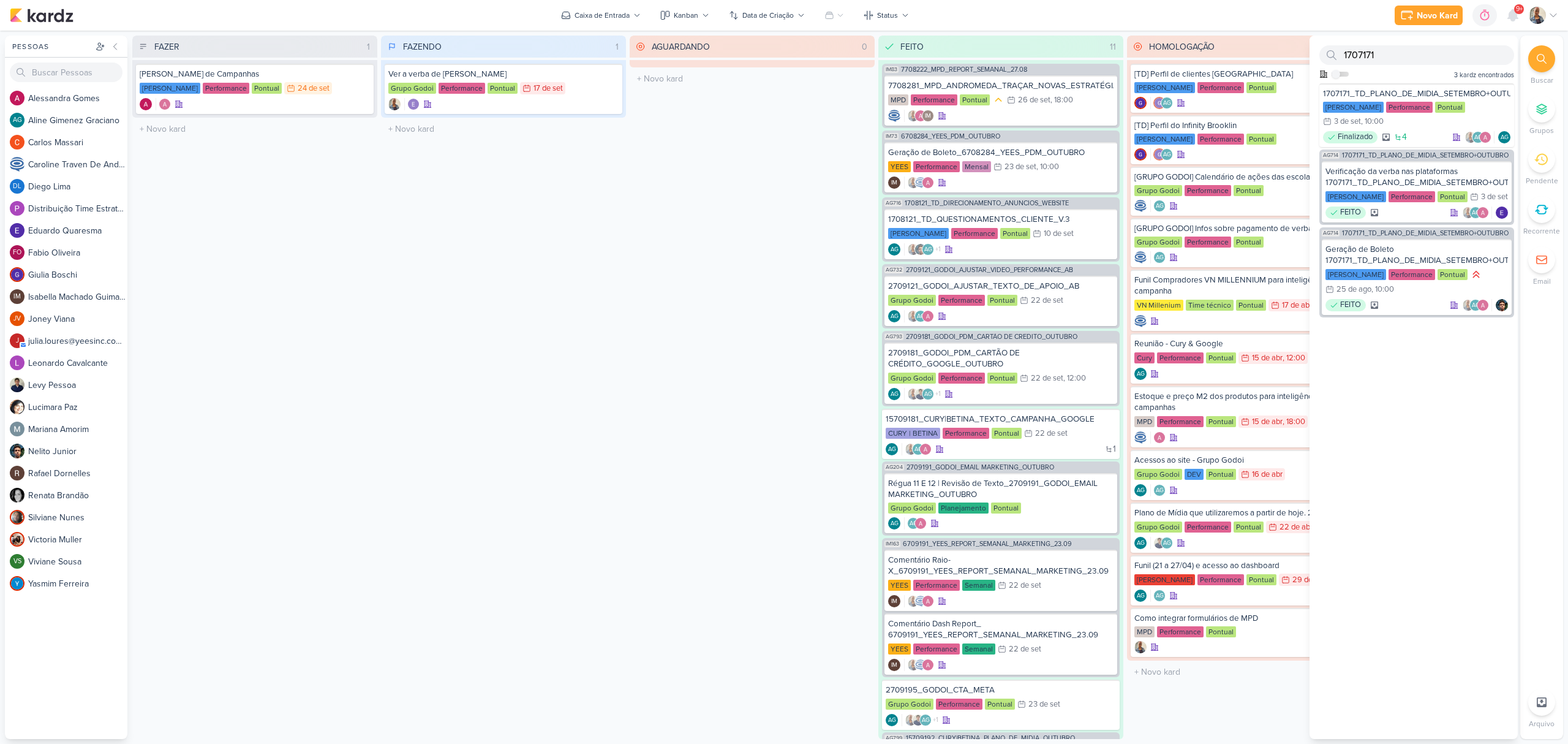
click at [1534, 171] on div at bounding box center [1542, 159] width 27 height 27
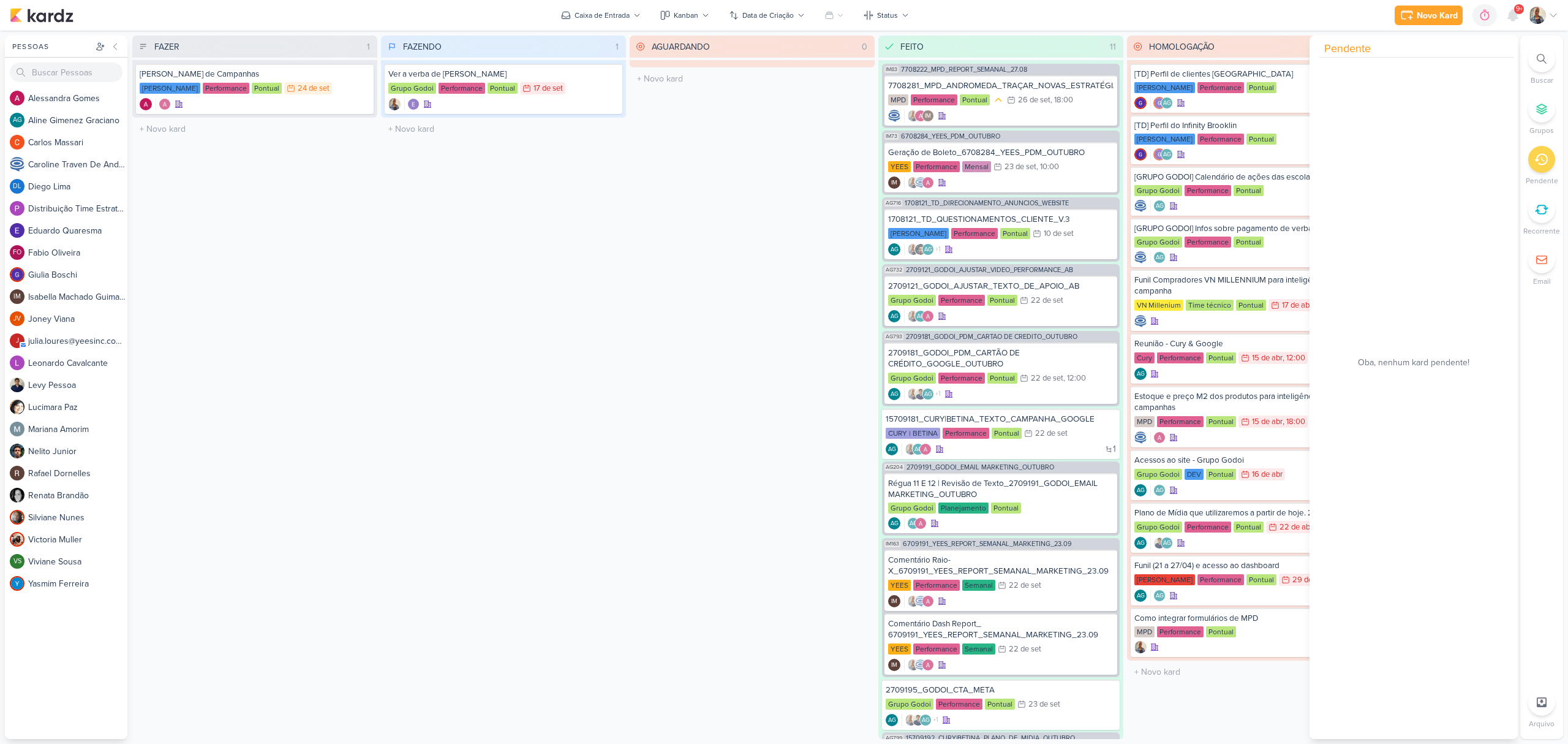
click at [348, 240] on div "FAZER 1 Mover Para Esquerda Mover Para Direita [GEOGRAPHIC_DATA] Texeira Duarte…" at bounding box center [254, 388] width 245 height 703
